Goal: Navigation & Orientation: Find specific page/section

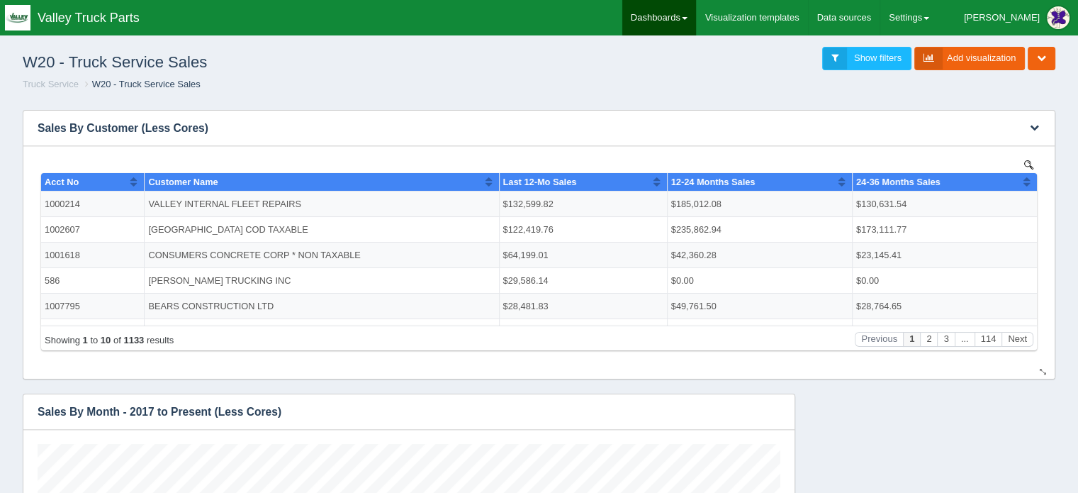
scroll to position [85, 743]
click at [694, 15] on link "Dashboards" at bounding box center [659, 17] width 74 height 35
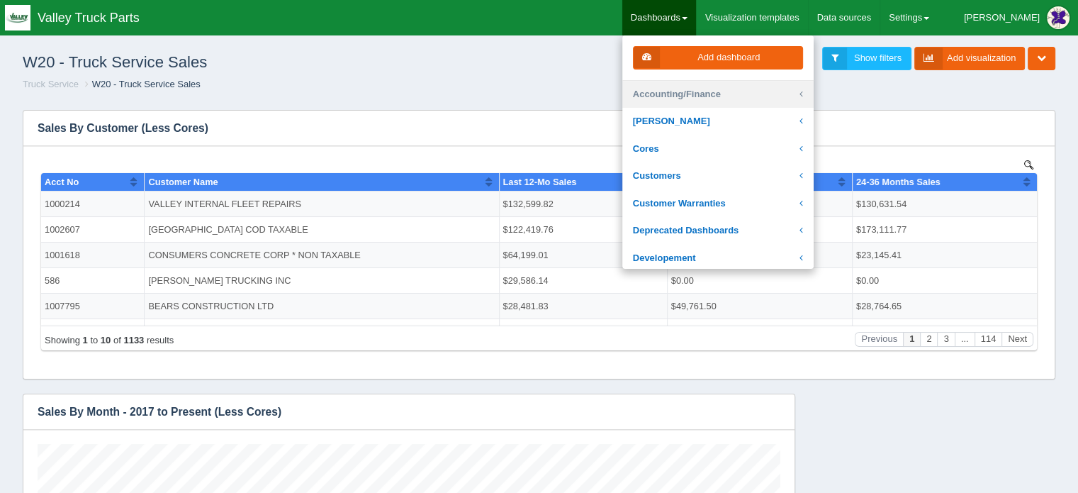
click at [725, 92] on link "Accounting/Finance" at bounding box center [717, 95] width 191 height 28
click at [803, 96] on icon at bounding box center [800, 94] width 6 height 13
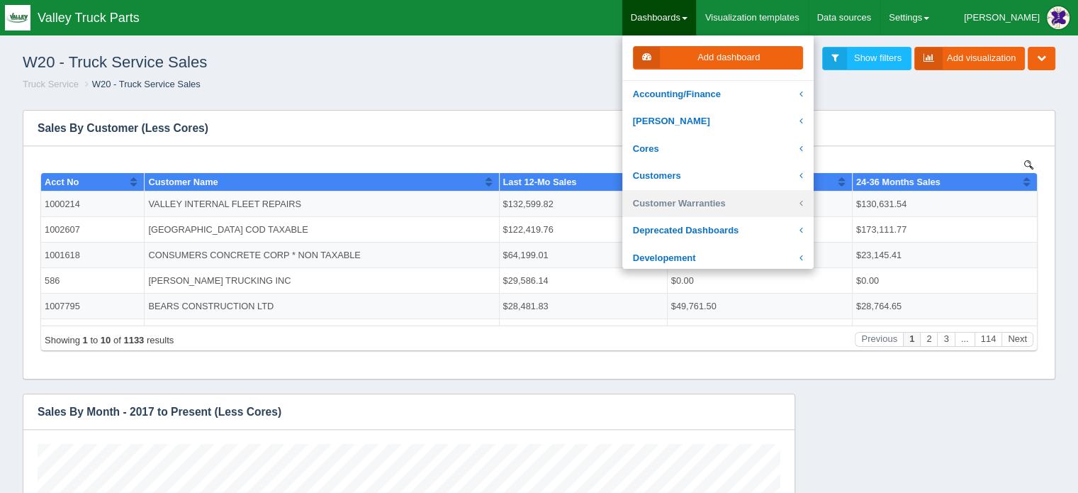
click at [732, 209] on link "Customer Warranties" at bounding box center [717, 204] width 191 height 28
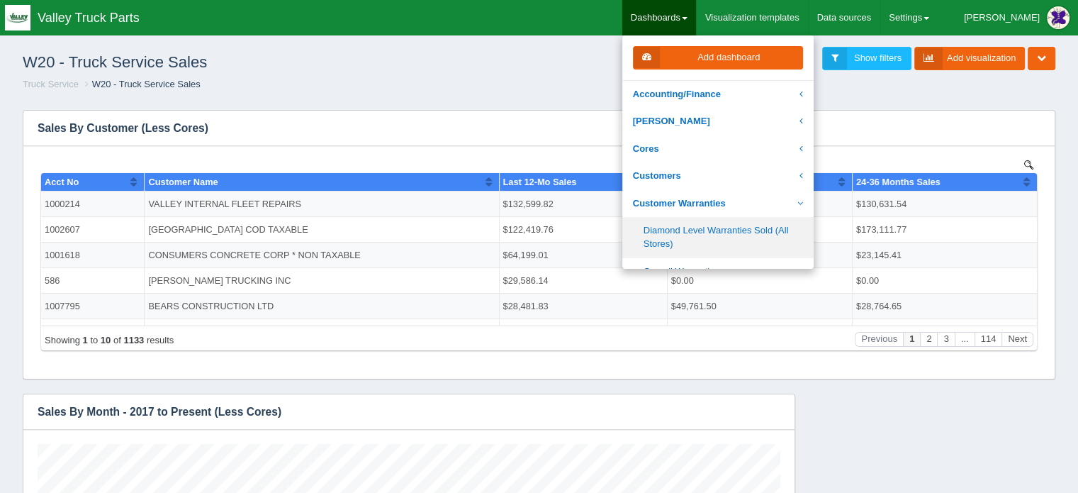
click at [716, 233] on link "Diamond Level Warranties Sold (All Stores)" at bounding box center [717, 237] width 191 height 40
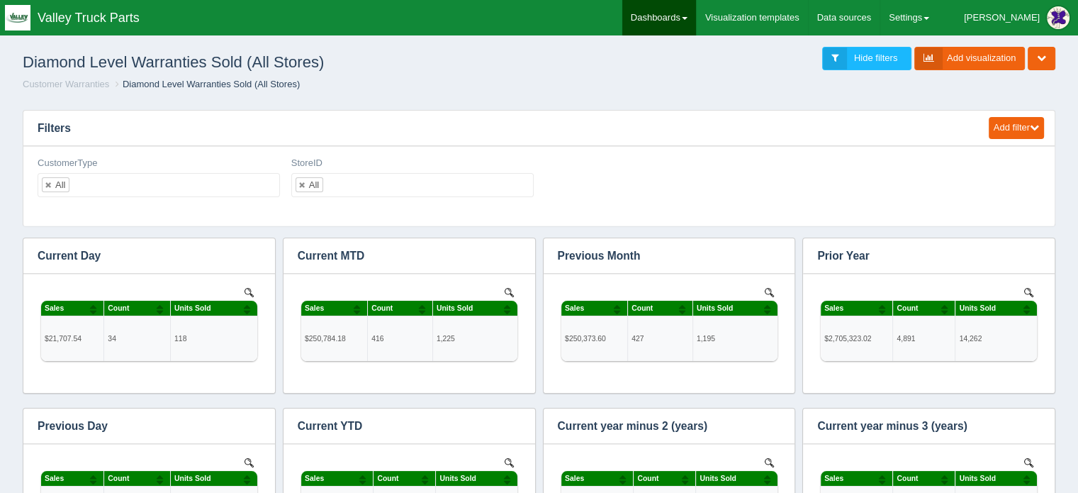
click at [692, 10] on link "Dashboards" at bounding box center [659, 17] width 74 height 35
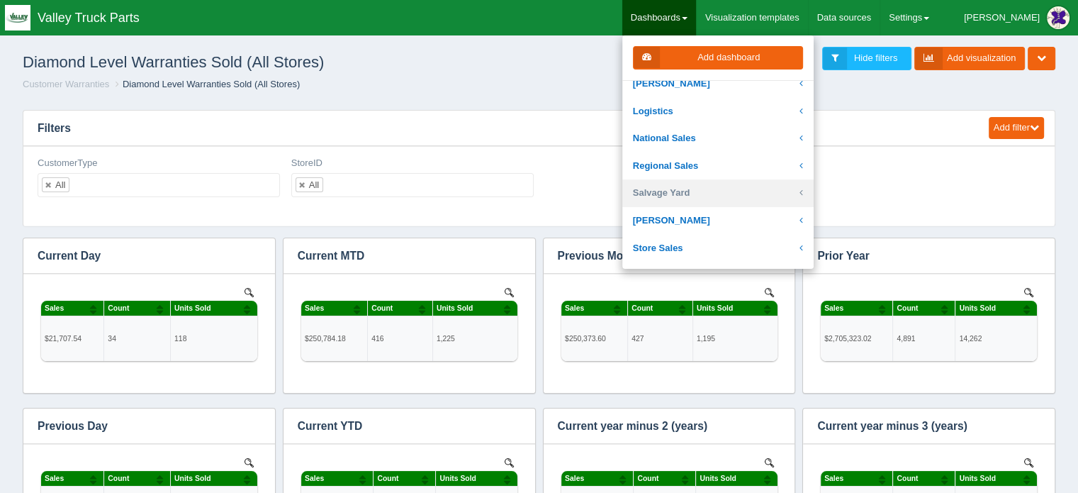
scroll to position [284, 0]
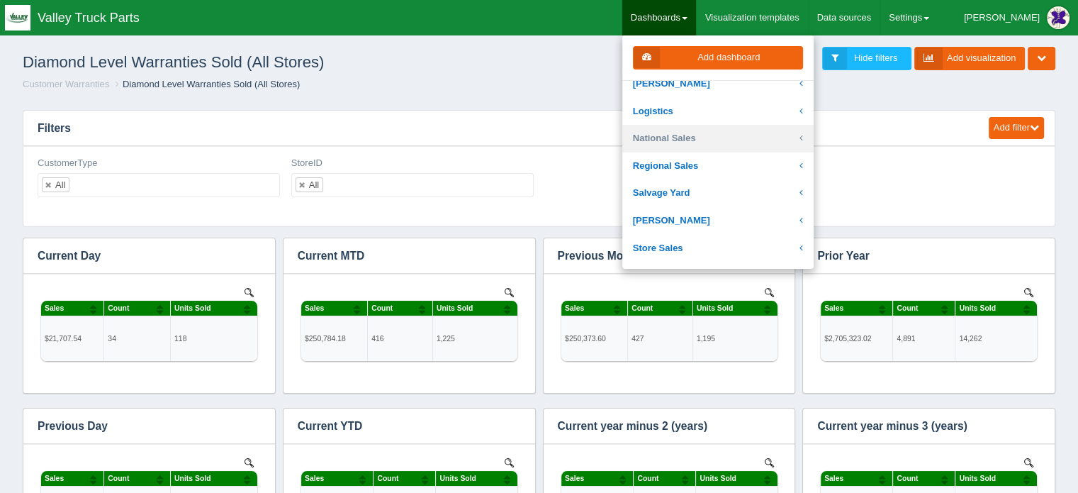
click at [712, 135] on link "National Sales" at bounding box center [717, 139] width 191 height 28
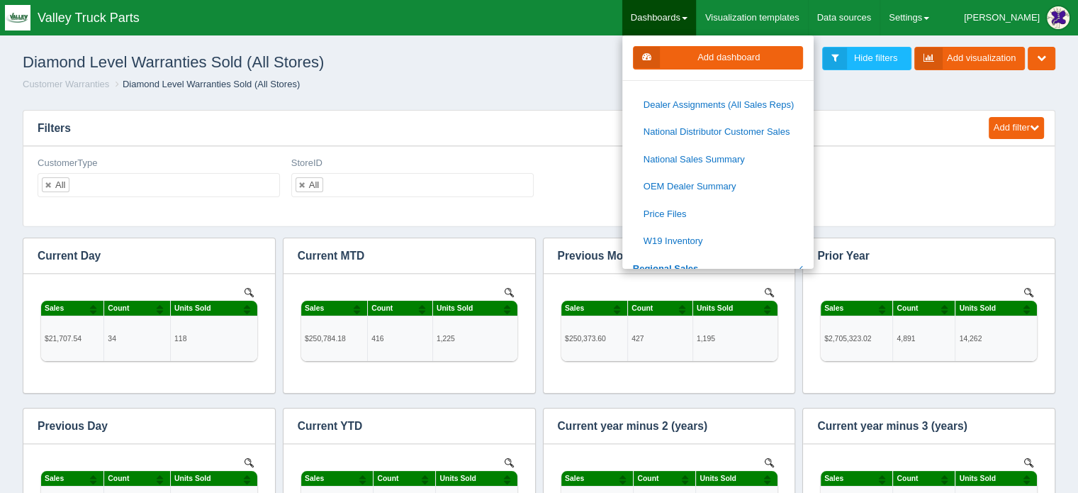
scroll to position [851, 0]
click at [727, 154] on link "National Sales Summary" at bounding box center [717, 159] width 191 height 28
